Goal: Task Accomplishment & Management: Manage account settings

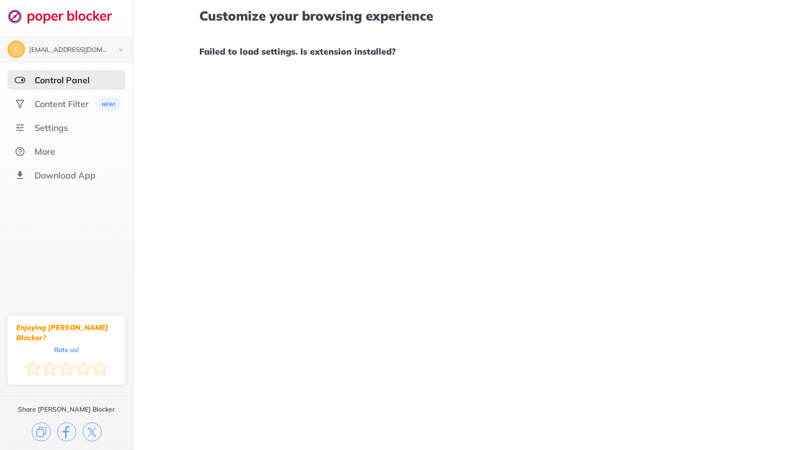
click at [65, 76] on div "Control Panel" at bounding box center [62, 80] width 55 height 11
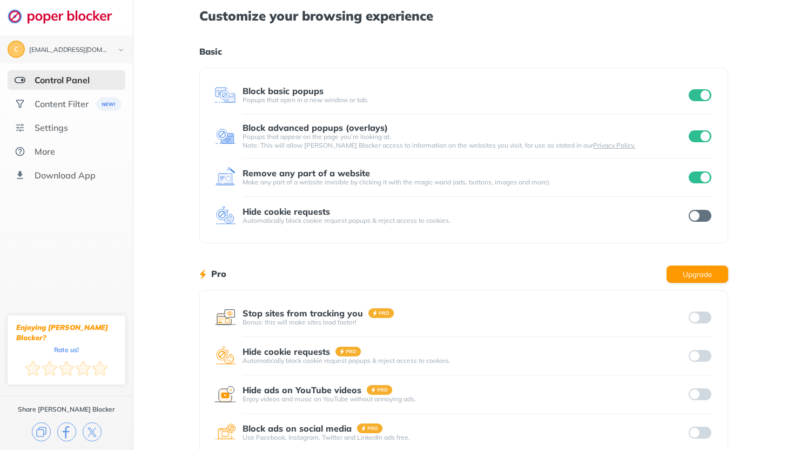
click at [703, 93] on input "checkbox" at bounding box center [700, 95] width 23 height 12
click at [703, 136] on input "checkbox" at bounding box center [700, 136] width 23 height 12
click at [707, 175] on input "checkbox" at bounding box center [700, 177] width 23 height 12
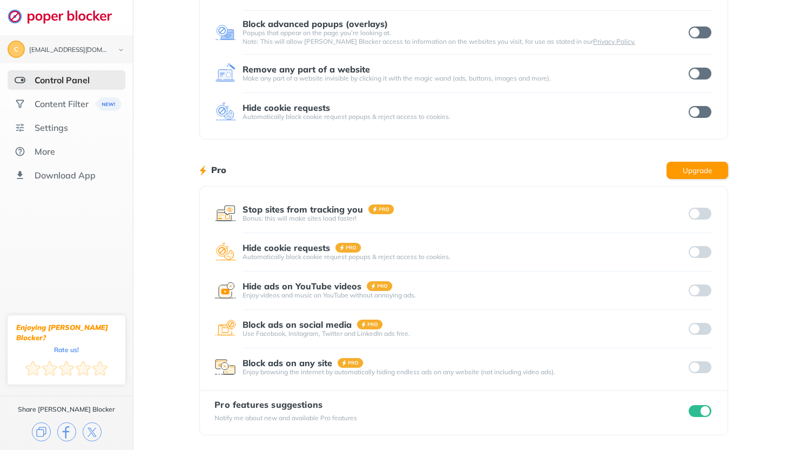
click at [703, 405] on input "checkbox" at bounding box center [700, 411] width 23 height 12
